Goal: Answer question/provide support

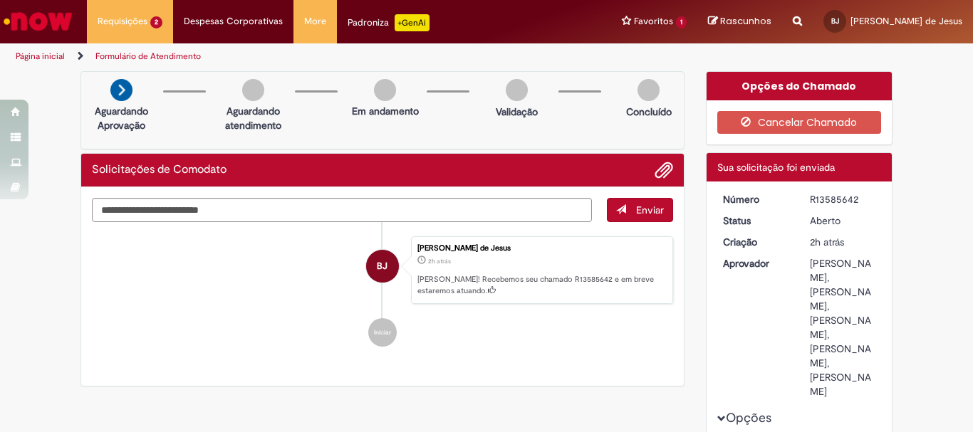
click at [261, 246] on li "BJ Brendan Borges de Jesus 2h atrás 2 horas atrás Ola! Recebemos seu chamado R1…" at bounding box center [382, 270] width 581 height 68
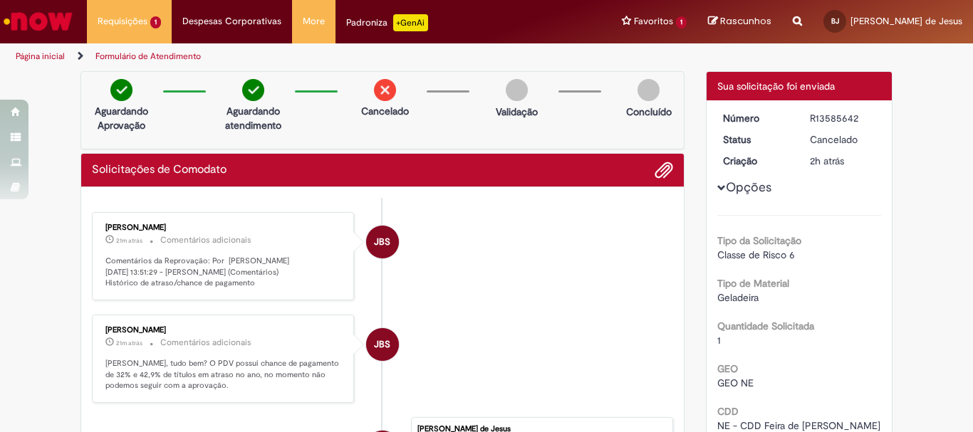
scroll to position [24, 0]
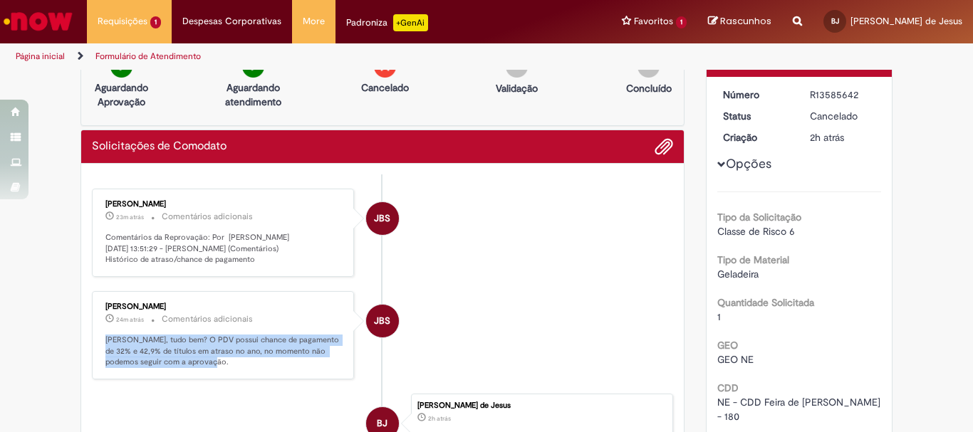
drag, startPoint x: 229, startPoint y: 377, endPoint x: 99, endPoint y: 355, distance: 131.4
click at [99, 355] on div "[PERSON_NAME] 24m atrás 24 minutos atrás Comentários adicionais [PERSON_NAME], …" at bounding box center [223, 336] width 254 height 80
copy p "[PERSON_NAME], tudo bem? O PDV possui chance de pagamento de 32% e 42,9% de tít…"
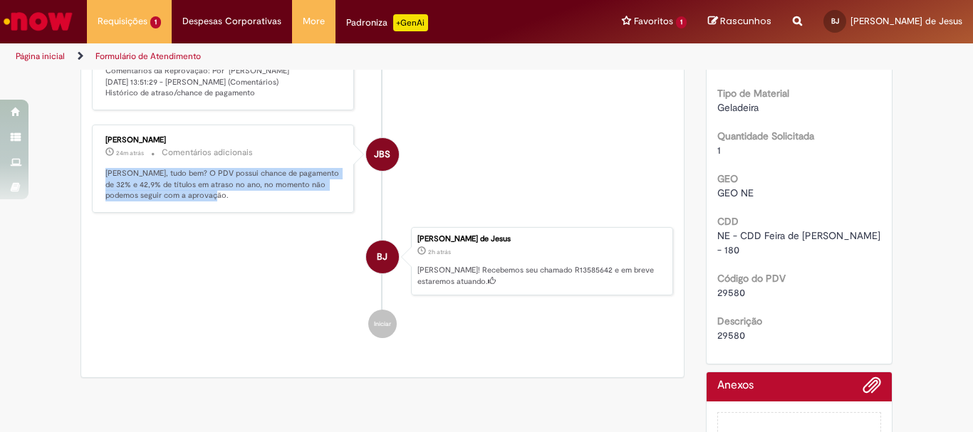
scroll to position [214, 0]
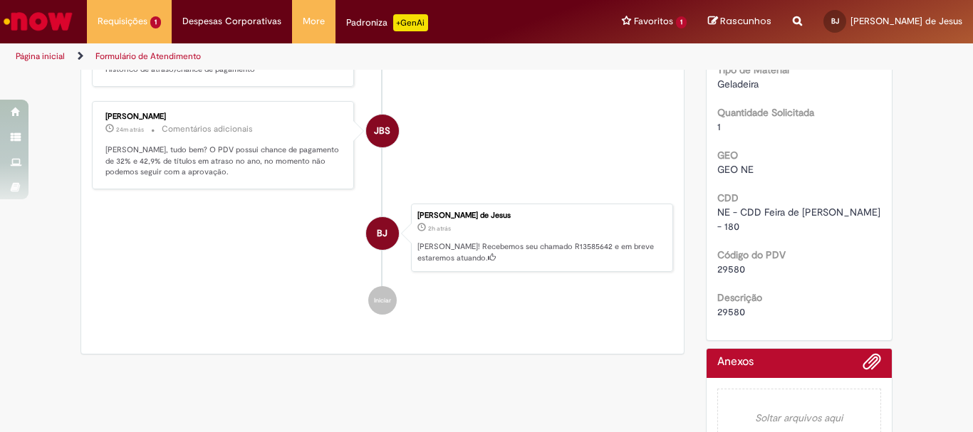
click at [724, 306] on span "29580" at bounding box center [731, 312] width 28 height 13
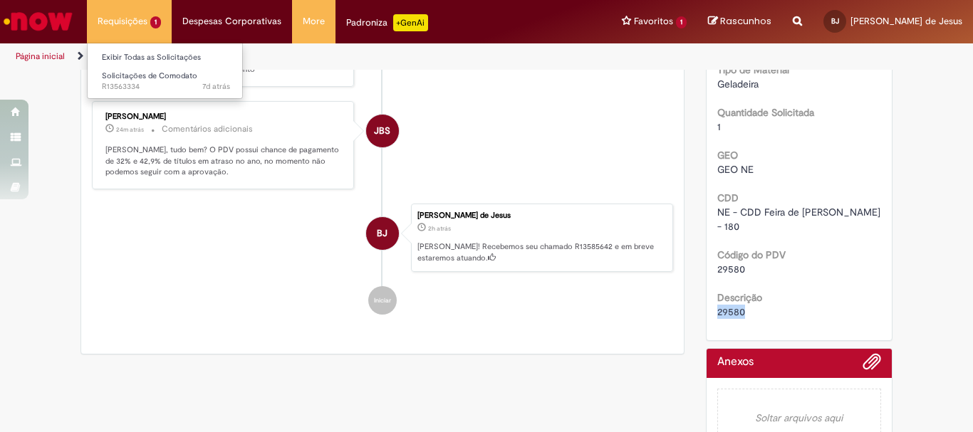
copy span "29580"
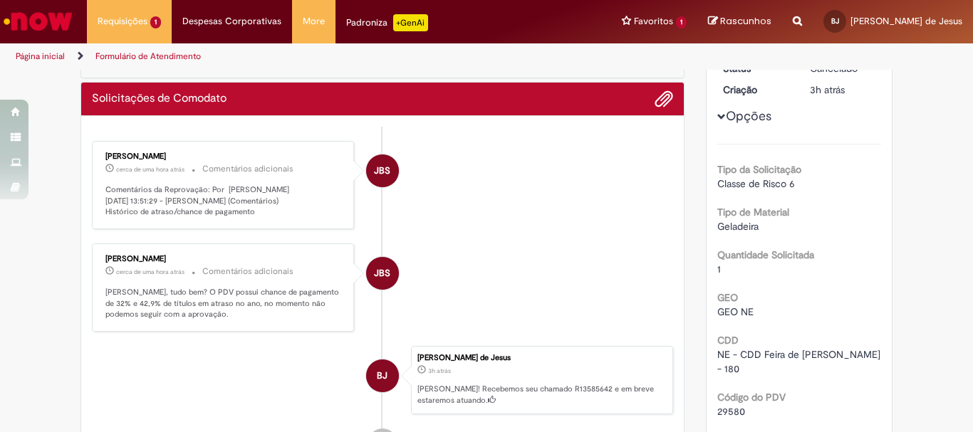
scroll to position [142, 0]
